Goal: Task Accomplishment & Management: Manage account settings

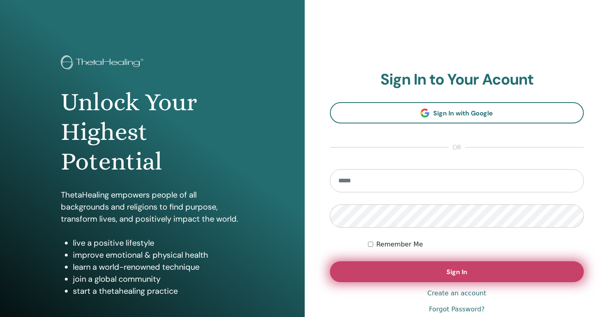
type input "**********"
click at [362, 273] on button "Sign In" at bounding box center [457, 271] width 254 height 21
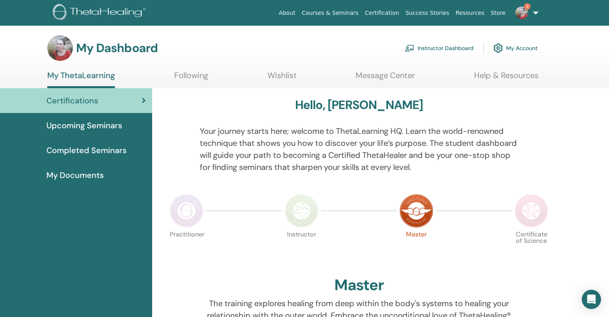
drag, startPoint x: 615, startPoint y: 46, endPoint x: 615, endPoint y: 37, distance: 8.8
click at [609, 37] on html "About Courses & Seminars Certification Success Stories Resources Store 3 FS [PE…" at bounding box center [304, 158] width 609 height 317
click at [454, 48] on link "Instructor Dashboard" at bounding box center [439, 48] width 69 height 18
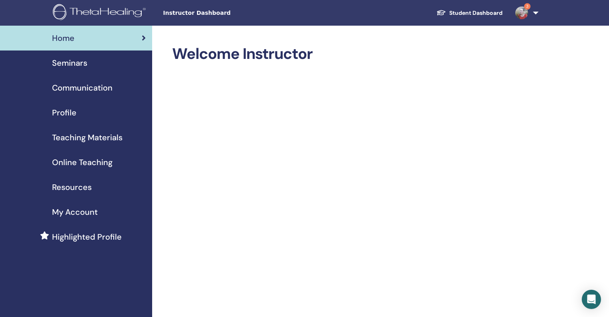
click at [85, 66] on span "Seminars" at bounding box center [69, 63] width 35 height 12
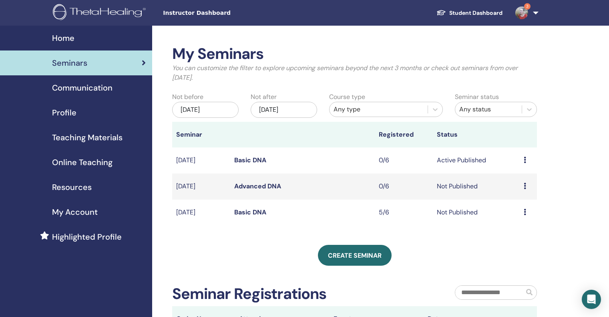
click at [524, 186] on icon at bounding box center [525, 186] width 2 height 6
click at [508, 204] on link "Edit" at bounding box center [509, 205] width 12 height 8
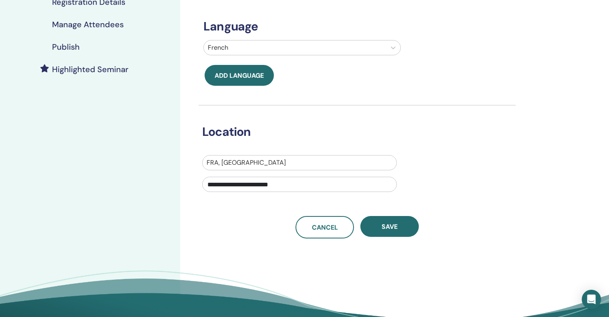
scroll to position [178, 0]
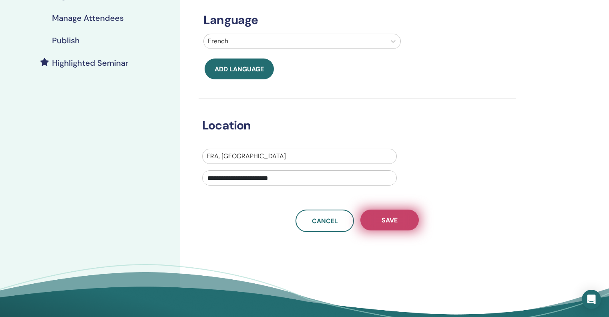
click at [390, 227] on button "Save" at bounding box center [389, 219] width 58 height 21
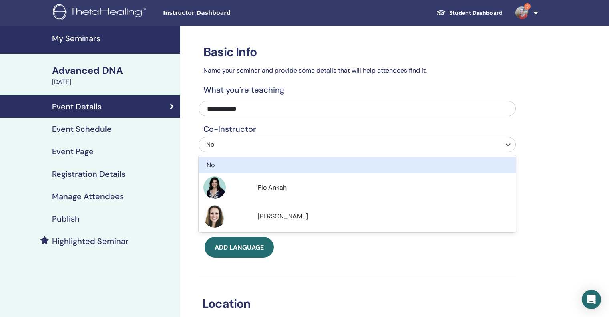
click at [225, 146] on div "No" at bounding box center [327, 145] width 242 height 10
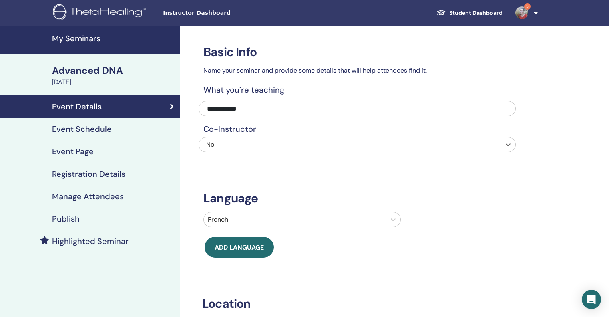
click at [209, 142] on span "No" at bounding box center [210, 144] width 8 height 8
click at [112, 130] on div "Event Schedule" at bounding box center [89, 129] width 167 height 10
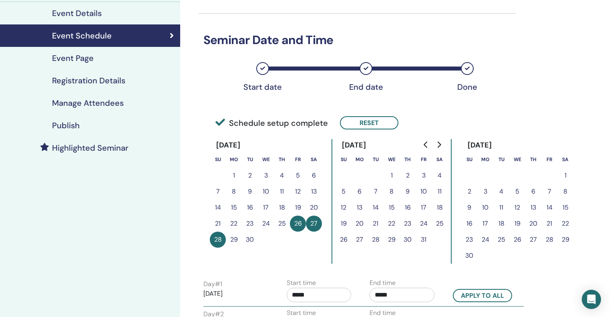
scroll to position [95, 0]
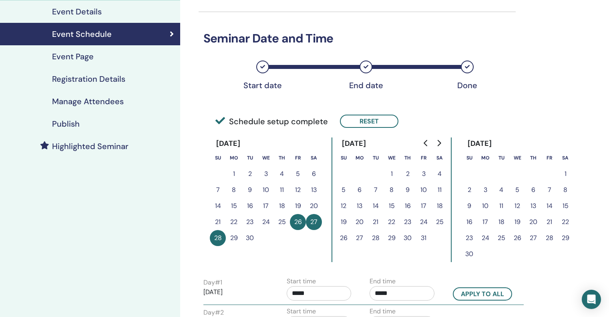
click at [99, 76] on h4 "Registration Details" at bounding box center [88, 79] width 73 height 10
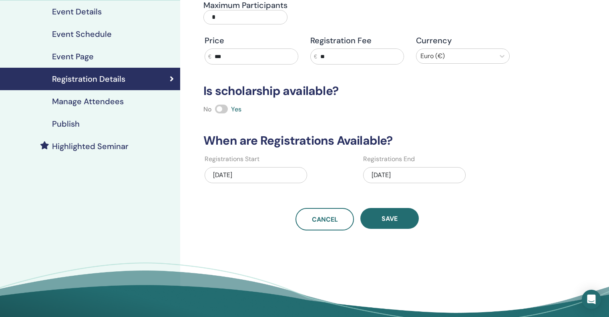
click at [92, 56] on h4 "Event Page" at bounding box center [73, 57] width 42 height 10
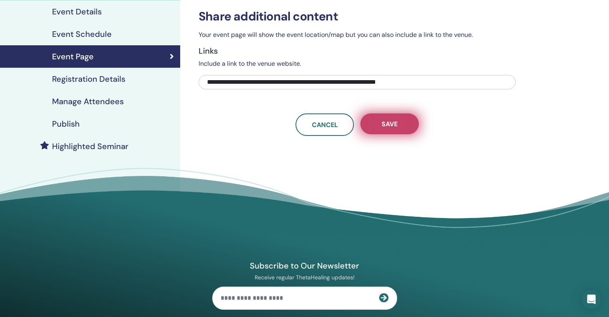
click at [383, 124] on span "Save" at bounding box center [390, 124] width 16 height 8
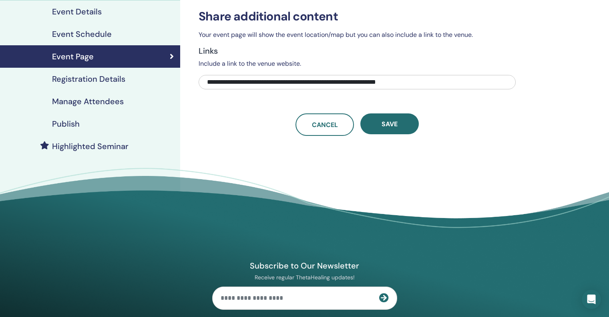
click at [58, 123] on h4 "Publish" at bounding box center [66, 124] width 28 height 10
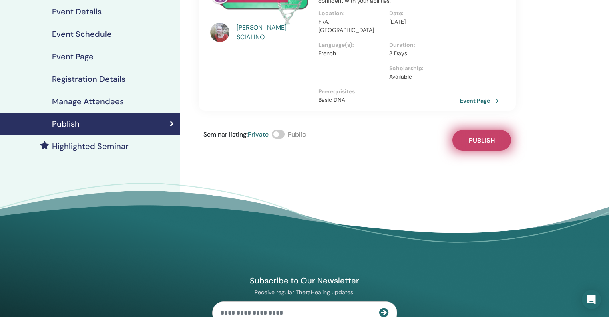
click at [483, 136] on span "Publish" at bounding box center [482, 140] width 26 height 8
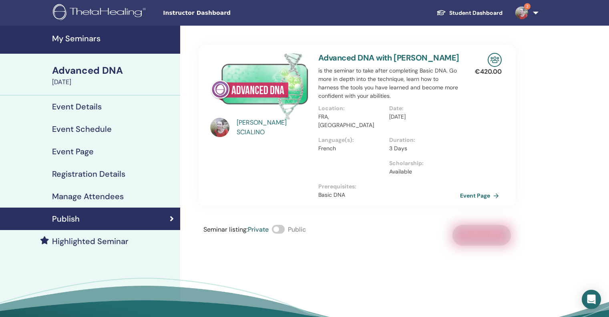
click at [84, 109] on h4 "Event Details" at bounding box center [77, 107] width 50 height 10
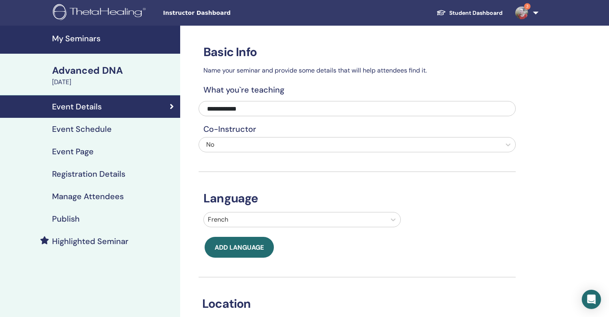
click at [91, 129] on h4 "Event Schedule" at bounding box center [82, 129] width 60 height 10
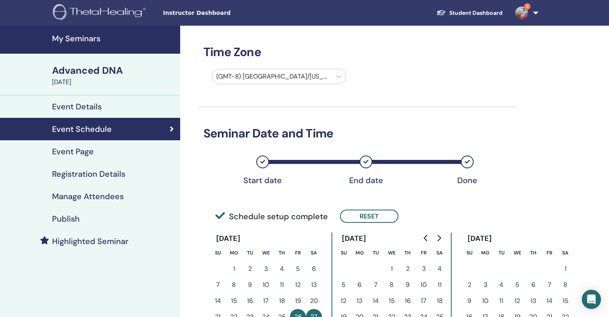
click at [88, 66] on div "Advanced DNA" at bounding box center [113, 71] width 123 height 14
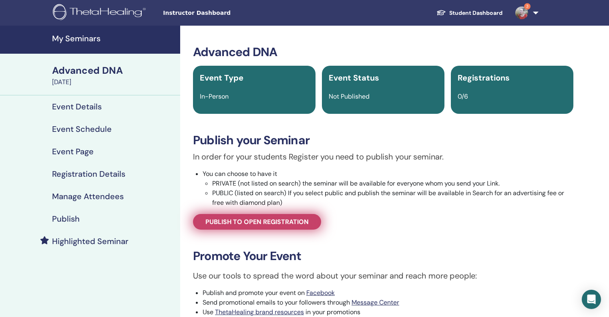
click at [263, 221] on span "Publish to open registration" at bounding box center [256, 221] width 103 height 8
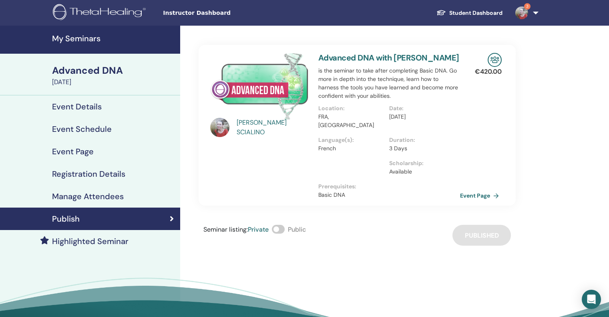
click at [82, 104] on h4 "Event Details" at bounding box center [77, 107] width 50 height 10
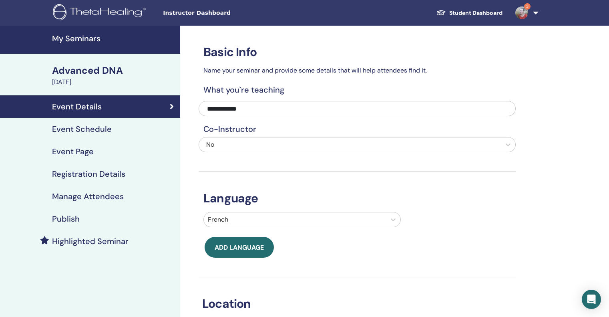
click at [89, 151] on h4 "Event Page" at bounding box center [73, 152] width 42 height 10
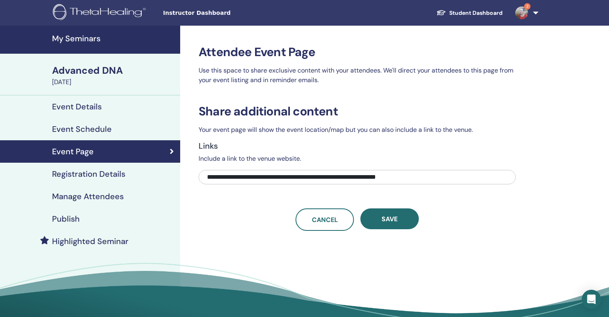
drag, startPoint x: 445, startPoint y: 174, endPoint x: 141, endPoint y: 177, distance: 303.5
click at [141, 177] on div "**********" at bounding box center [304, 184] width 609 height 317
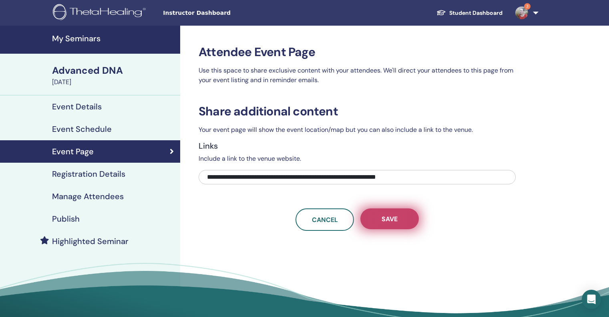
click at [392, 216] on span "Save" at bounding box center [390, 219] width 16 height 8
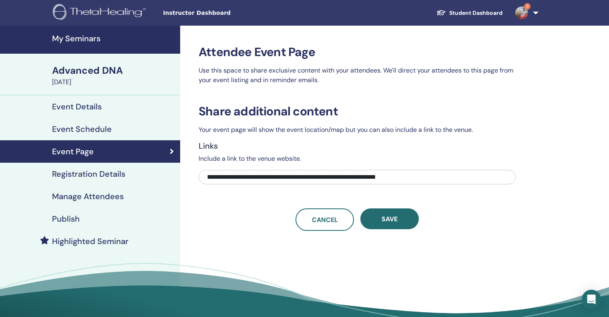
click at [83, 103] on h4 "Event Details" at bounding box center [77, 107] width 50 height 10
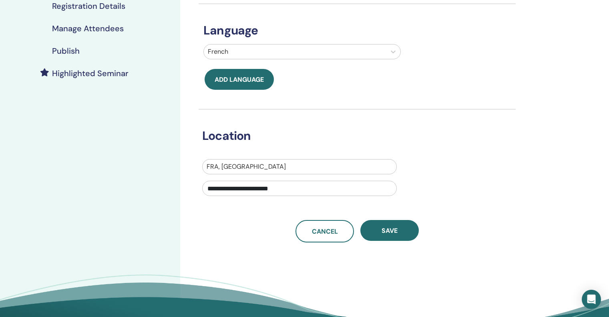
scroll to position [170, 0]
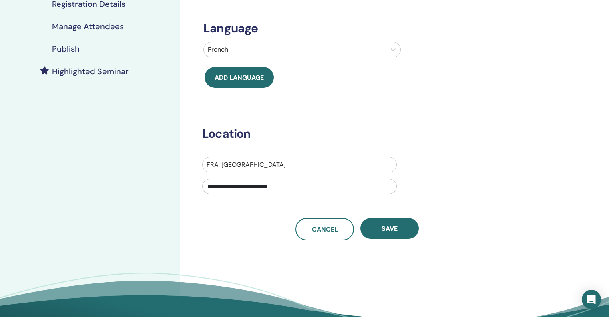
click at [61, 50] on h4 "Publish" at bounding box center [66, 49] width 28 height 10
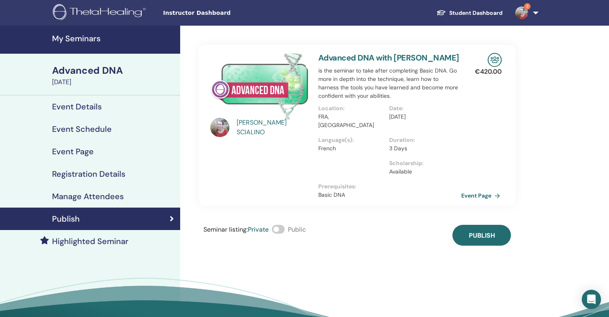
click at [474, 189] on link "Event Page" at bounding box center [482, 195] width 42 height 12
